Goal: Navigation & Orientation: Find specific page/section

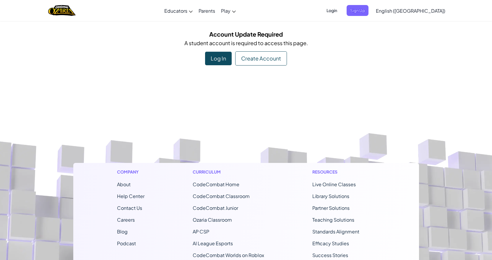
click at [224, 57] on div "Log In" at bounding box center [218, 59] width 27 height 14
